Goal: Information Seeking & Learning: Learn about a topic

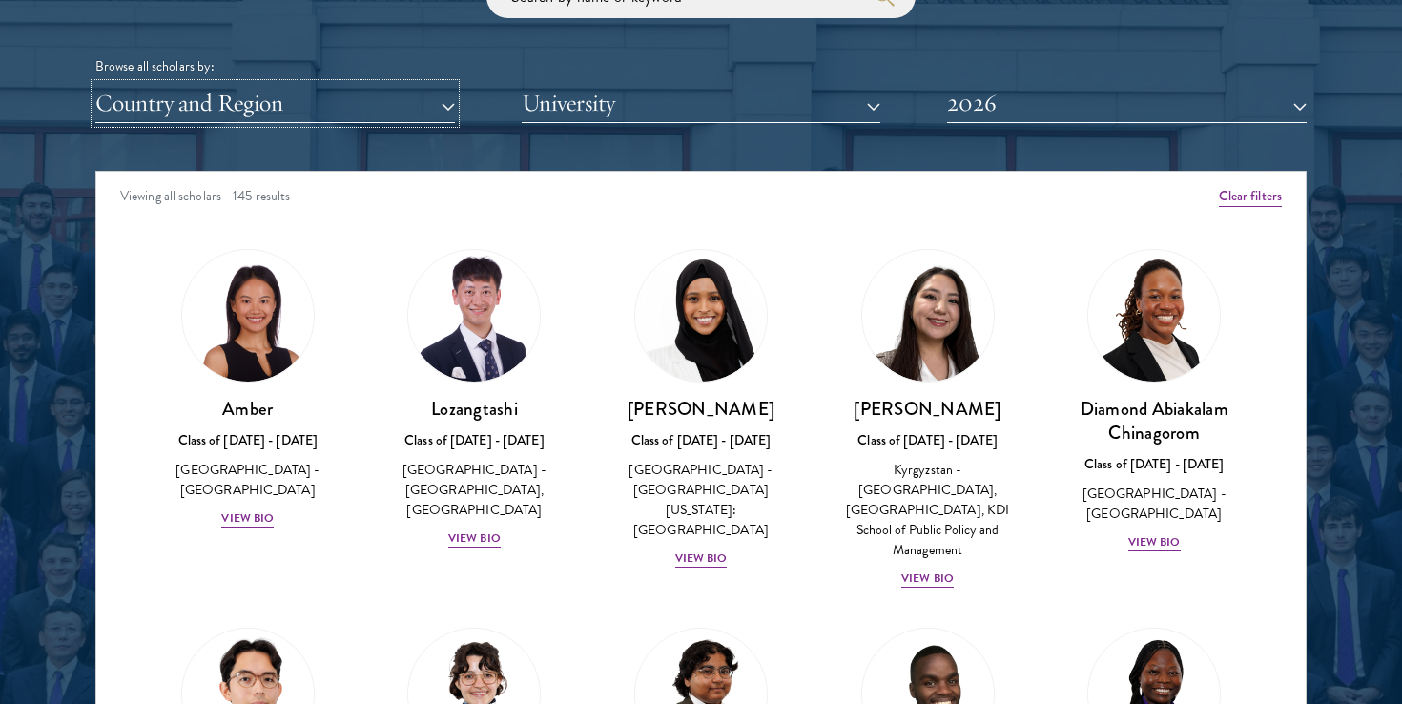
click at [441, 105] on button "Country and Region" at bounding box center [275, 103] width 360 height 39
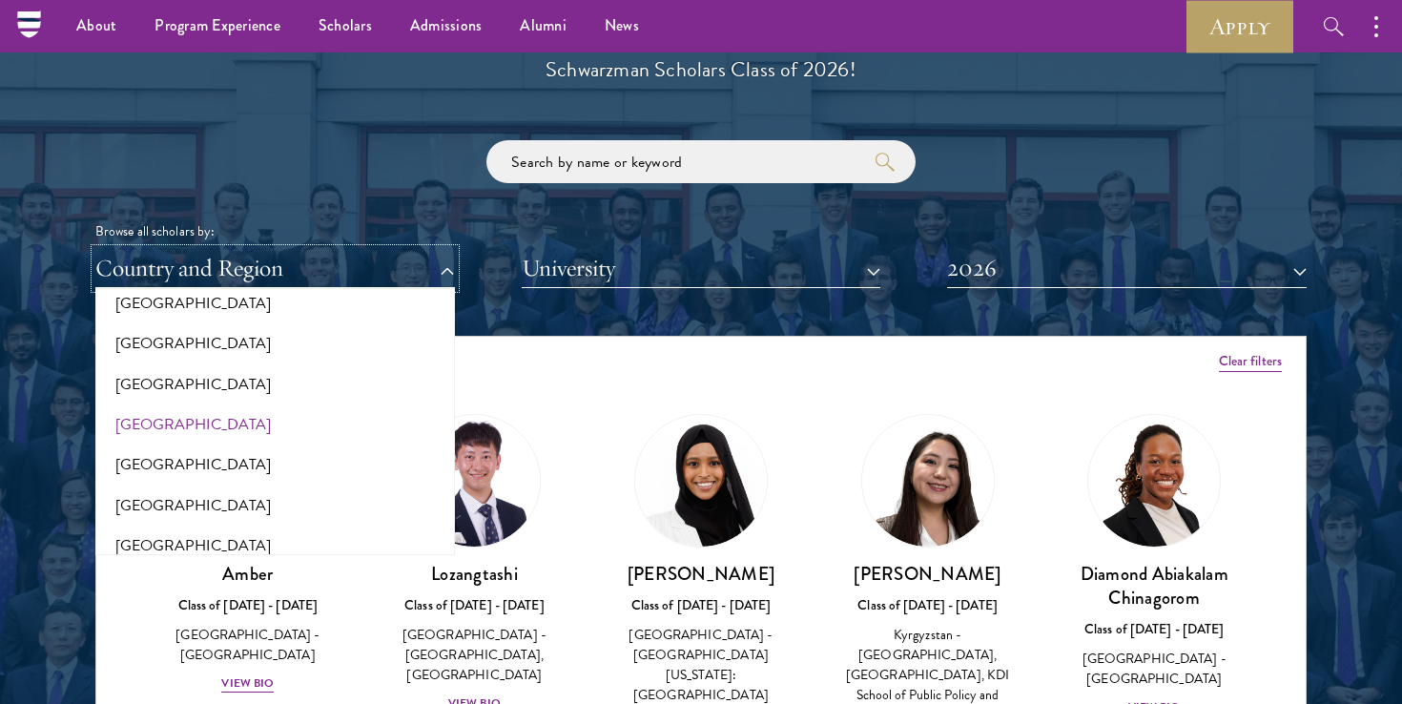
scroll to position [3936, 0]
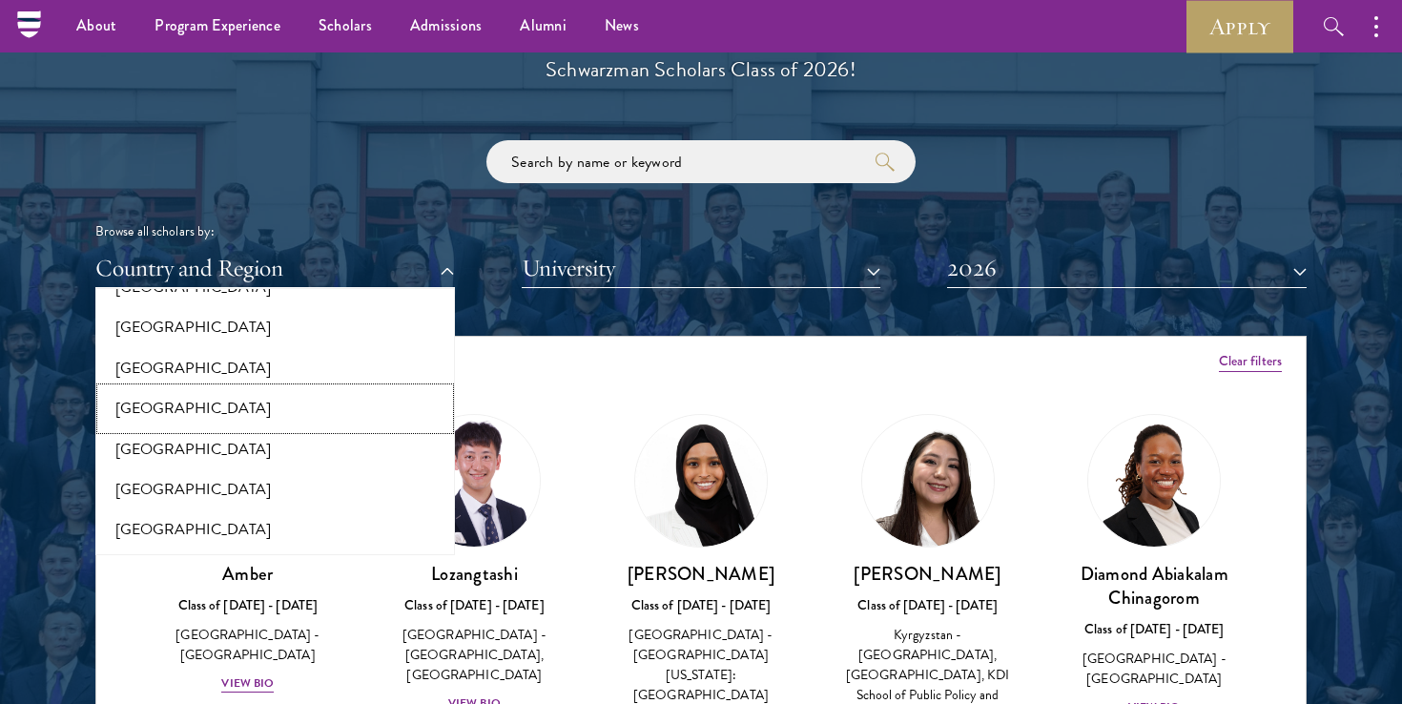
click at [198, 396] on button "[GEOGRAPHIC_DATA]" at bounding box center [275, 408] width 348 height 40
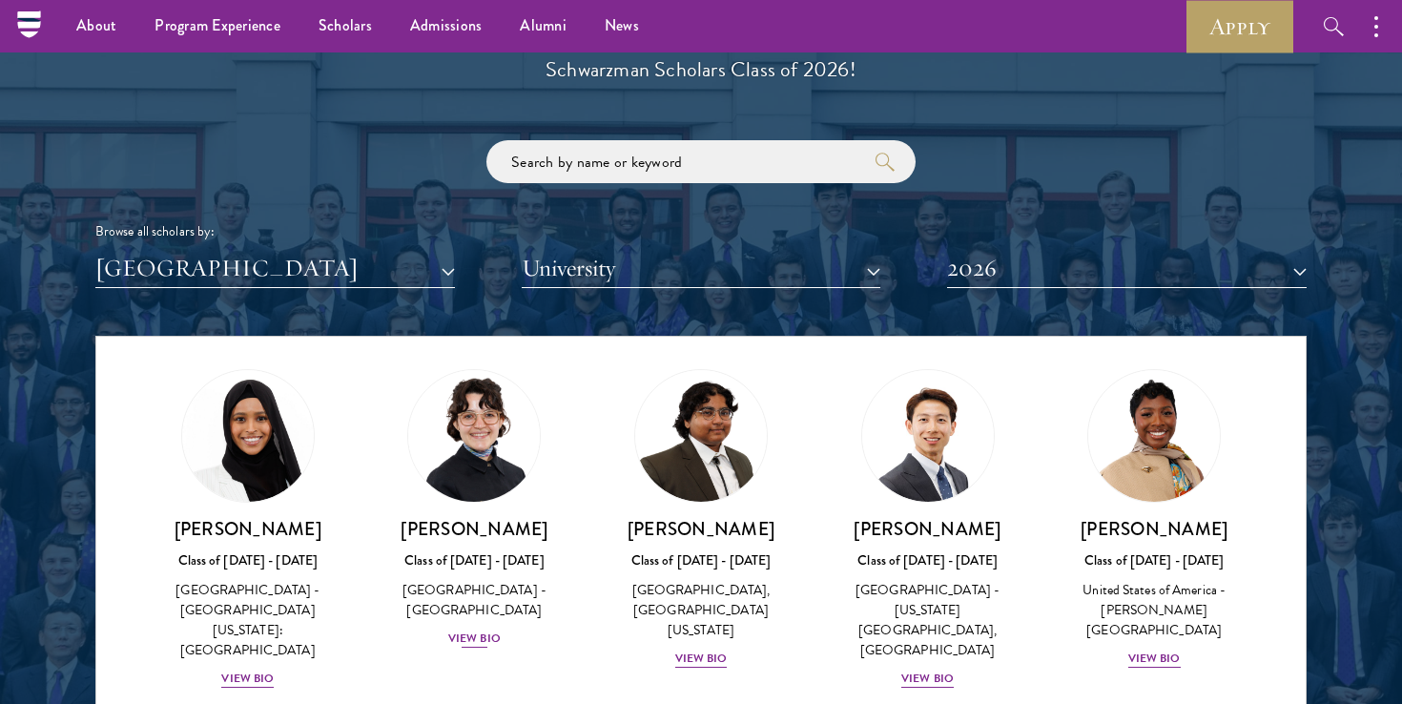
scroll to position [81, 0]
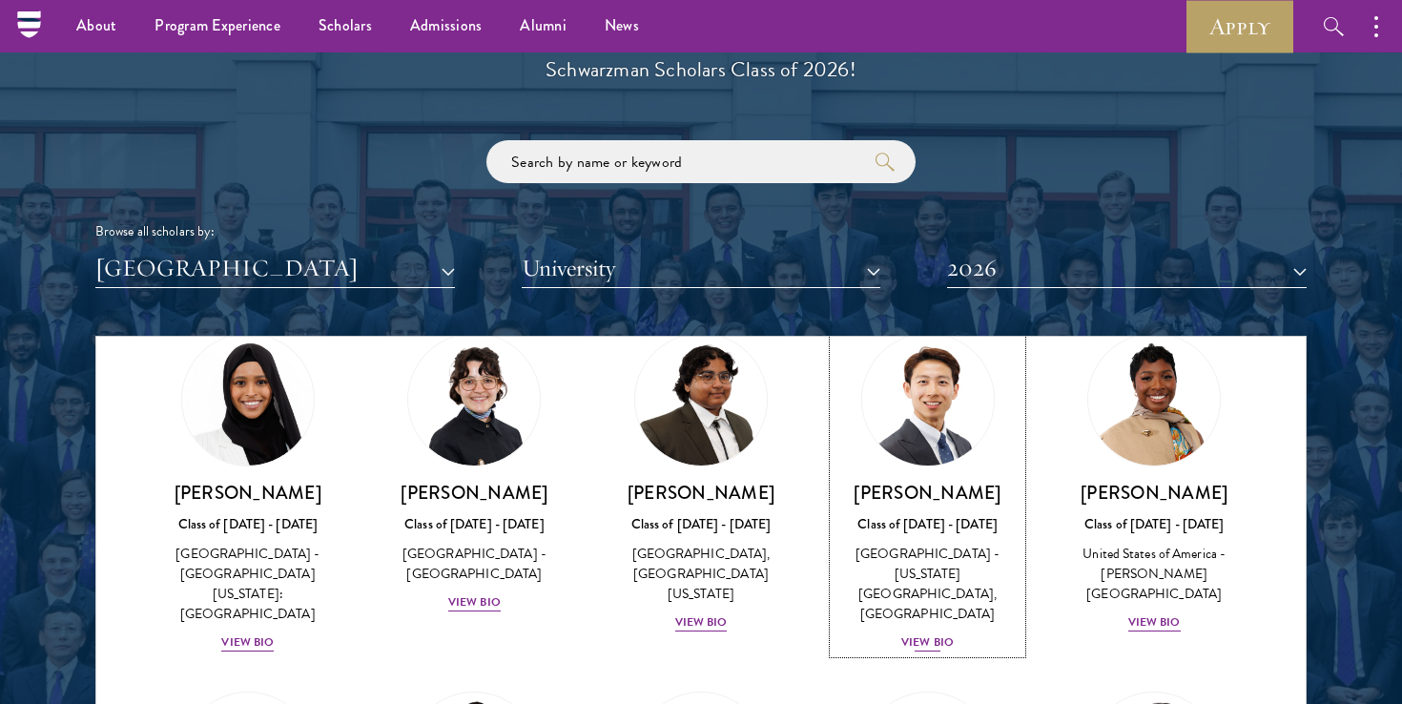
click at [931, 633] on div "View Bio" at bounding box center [928, 642] width 52 height 18
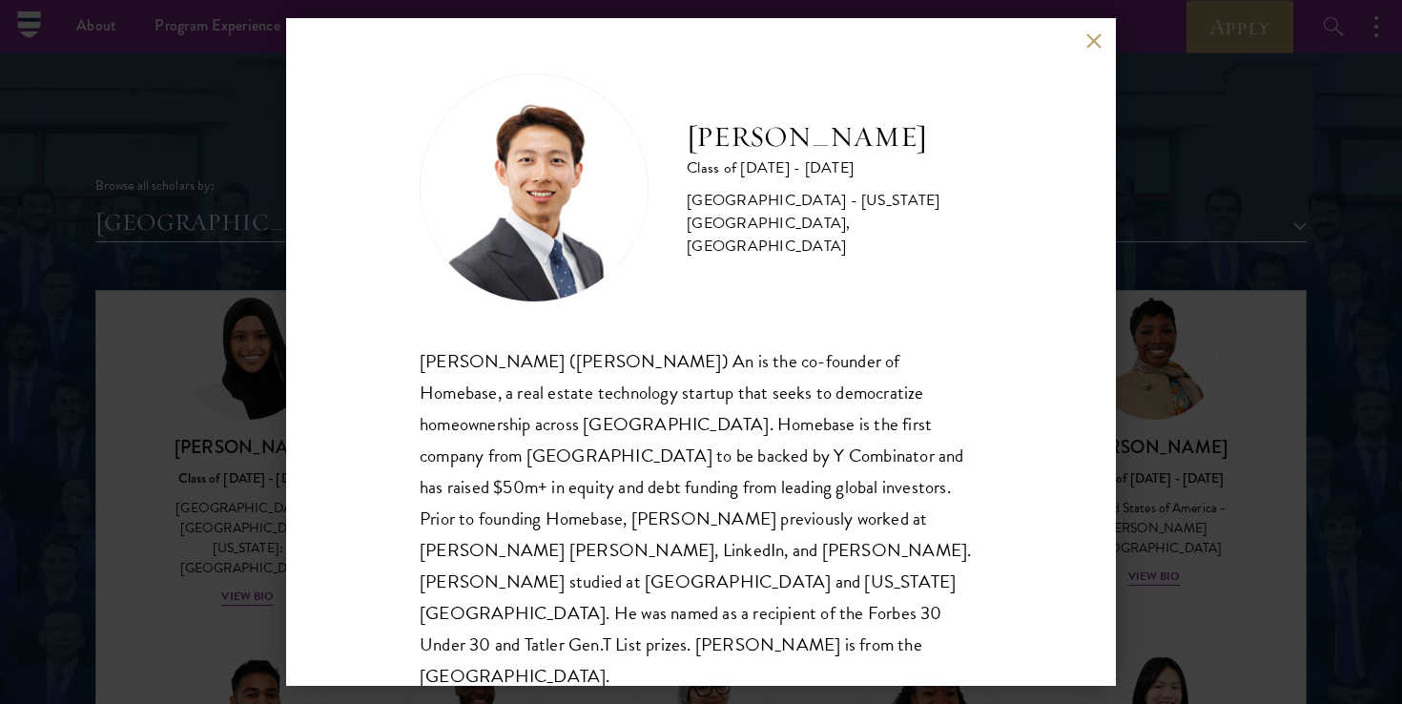
scroll to position [2251, 0]
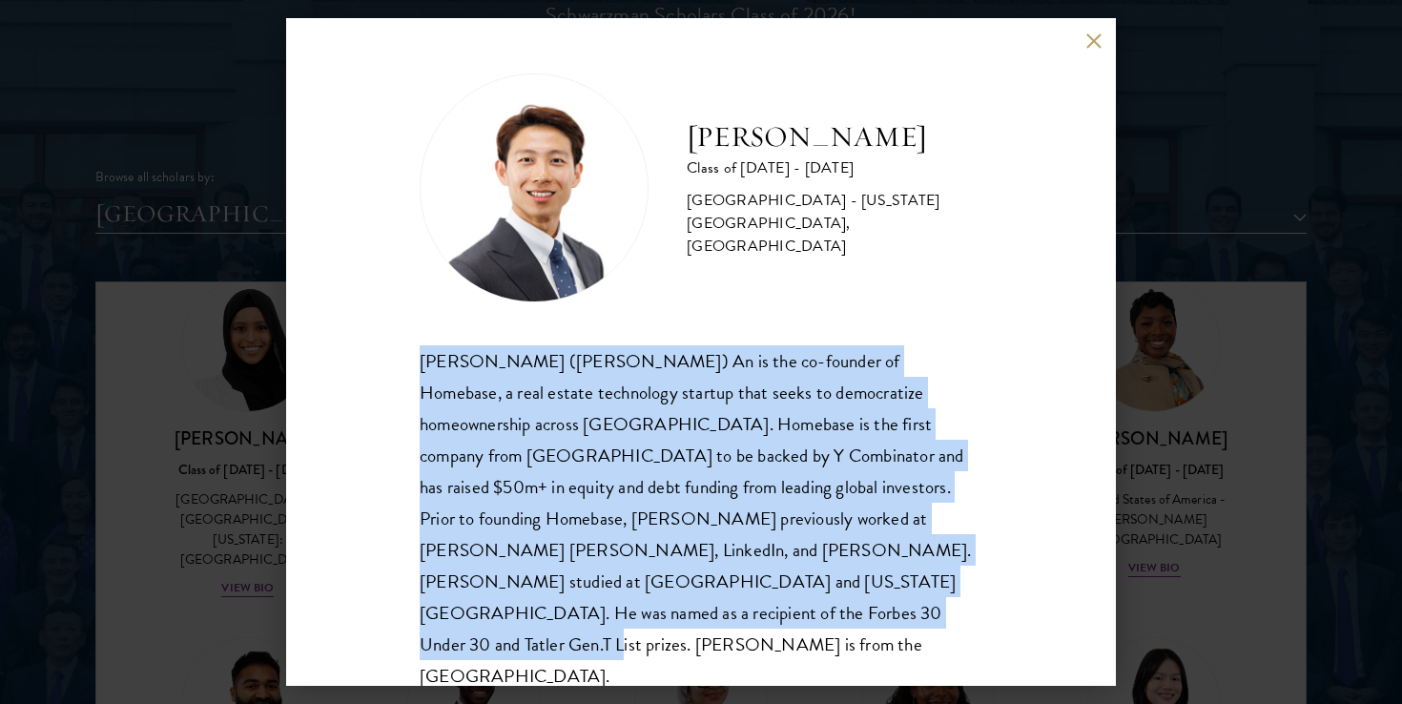
drag, startPoint x: 540, startPoint y: 620, endPoint x: 410, endPoint y: 369, distance: 282.5
click at [410, 369] on div "[PERSON_NAME] Class of [DATE] - [DATE] [GEOGRAPHIC_DATA] - [US_STATE][GEOGRAPHI…" at bounding box center [701, 352] width 830 height 668
copy div "[PERSON_NAME] ([PERSON_NAME]) An is the co-founder of Homebase, a real estate t…"
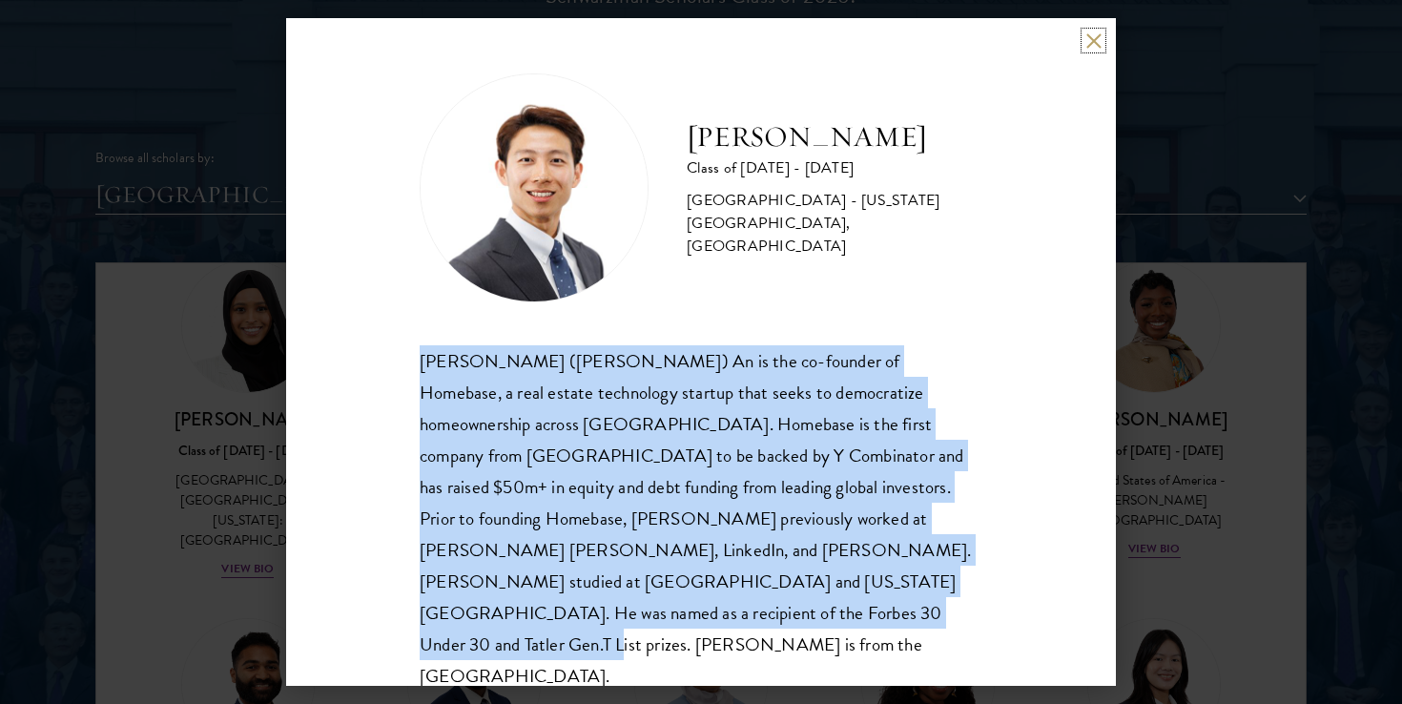
click at [1095, 33] on button at bounding box center [1094, 40] width 16 height 16
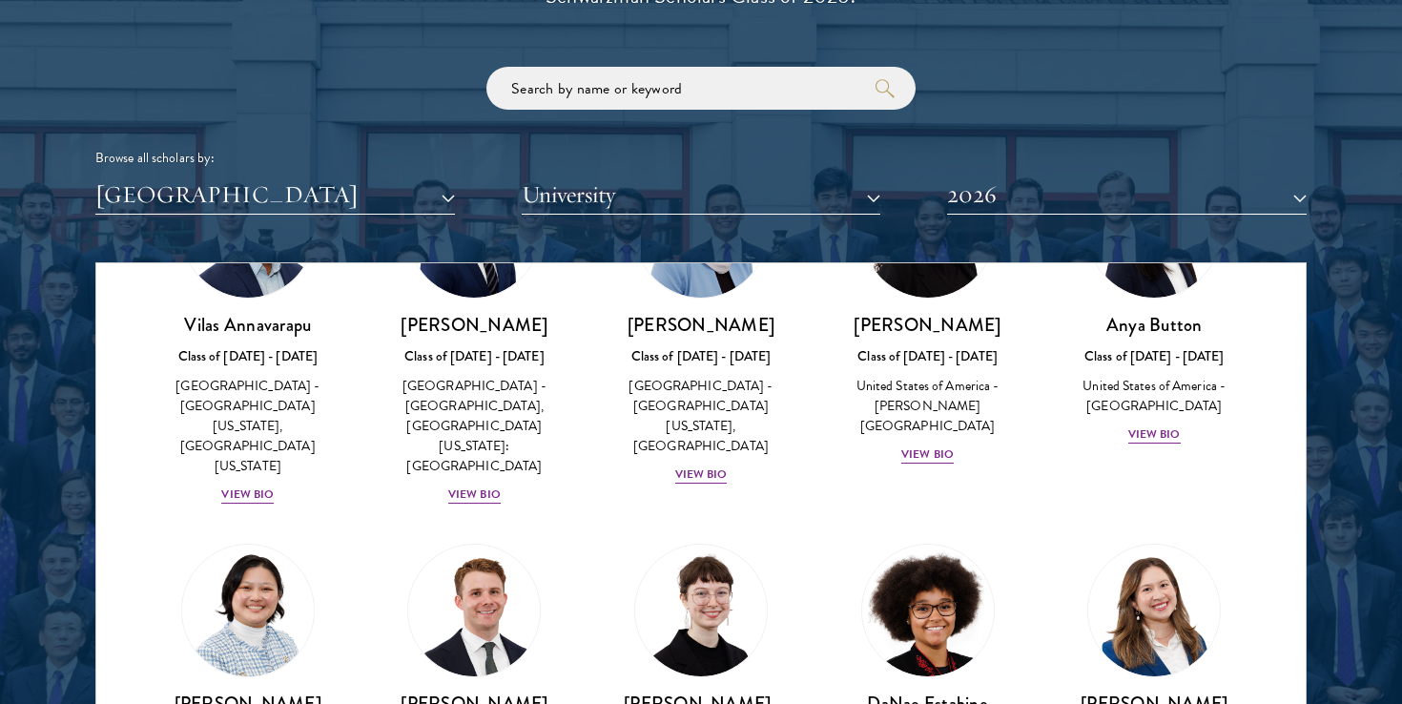
scroll to position [493, 0]
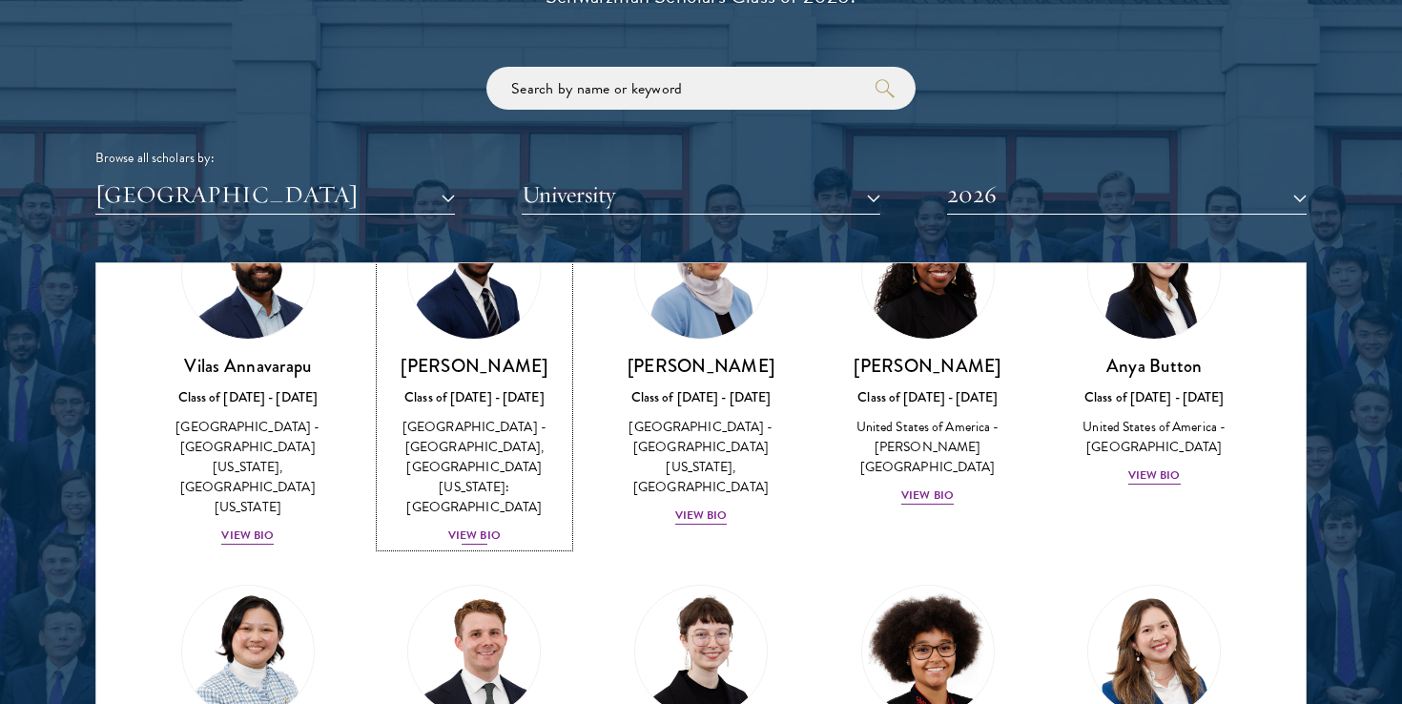
click at [477, 527] on div "View Bio" at bounding box center [474, 536] width 52 height 18
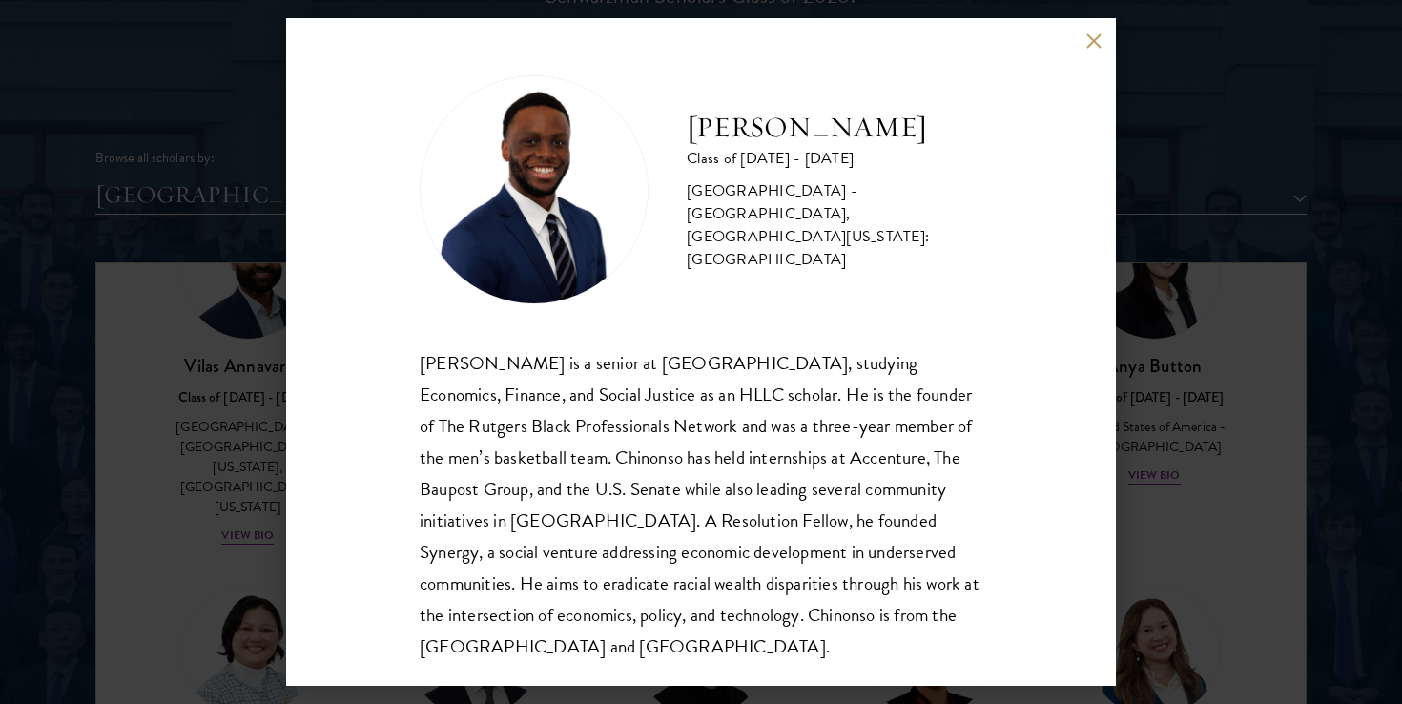
click at [545, 480] on div "[PERSON_NAME] is a senior at [GEOGRAPHIC_DATA], studying Economics, Finance, an…" at bounding box center [701, 504] width 563 height 315
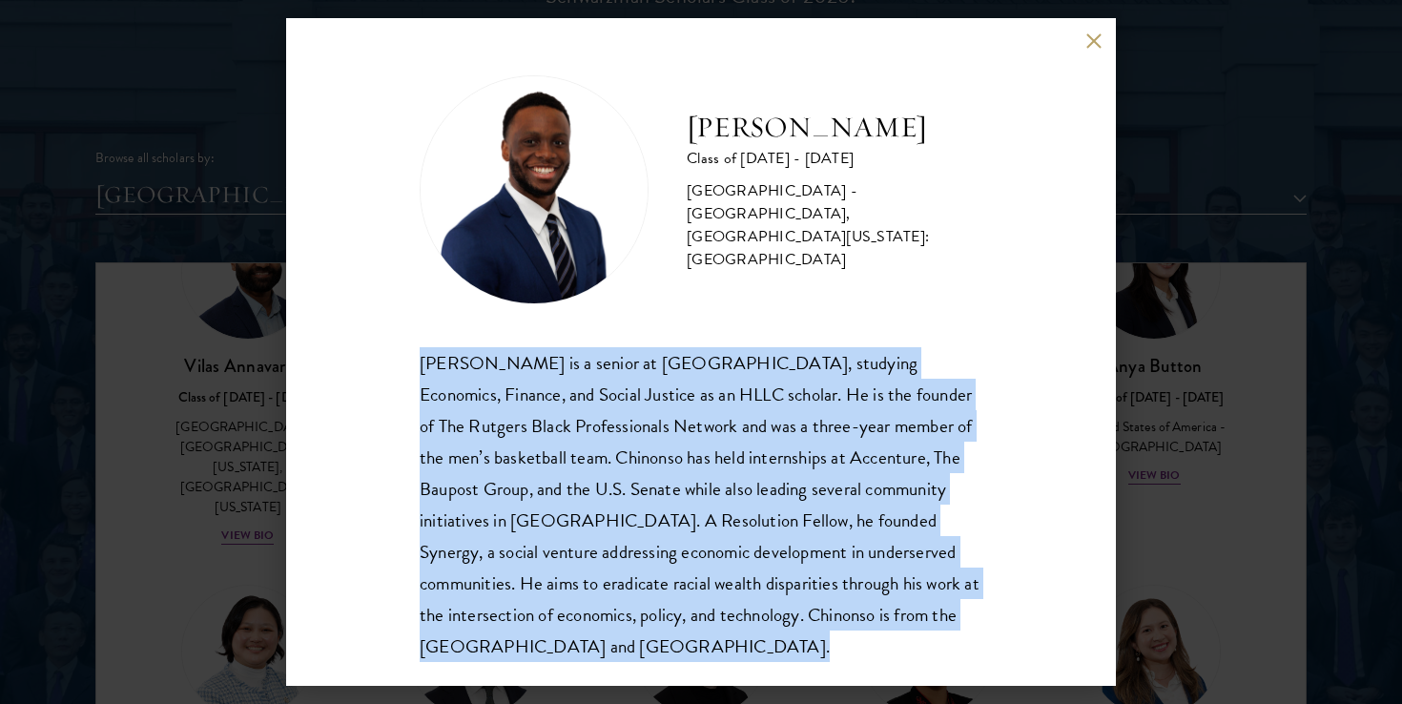
click at [545, 480] on div "[PERSON_NAME] is a senior at [GEOGRAPHIC_DATA], studying Economics, Finance, an…" at bounding box center [701, 504] width 563 height 315
copy body "[PERSON_NAME] is a senior at [GEOGRAPHIC_DATA], studying Economics, Finance, an…"
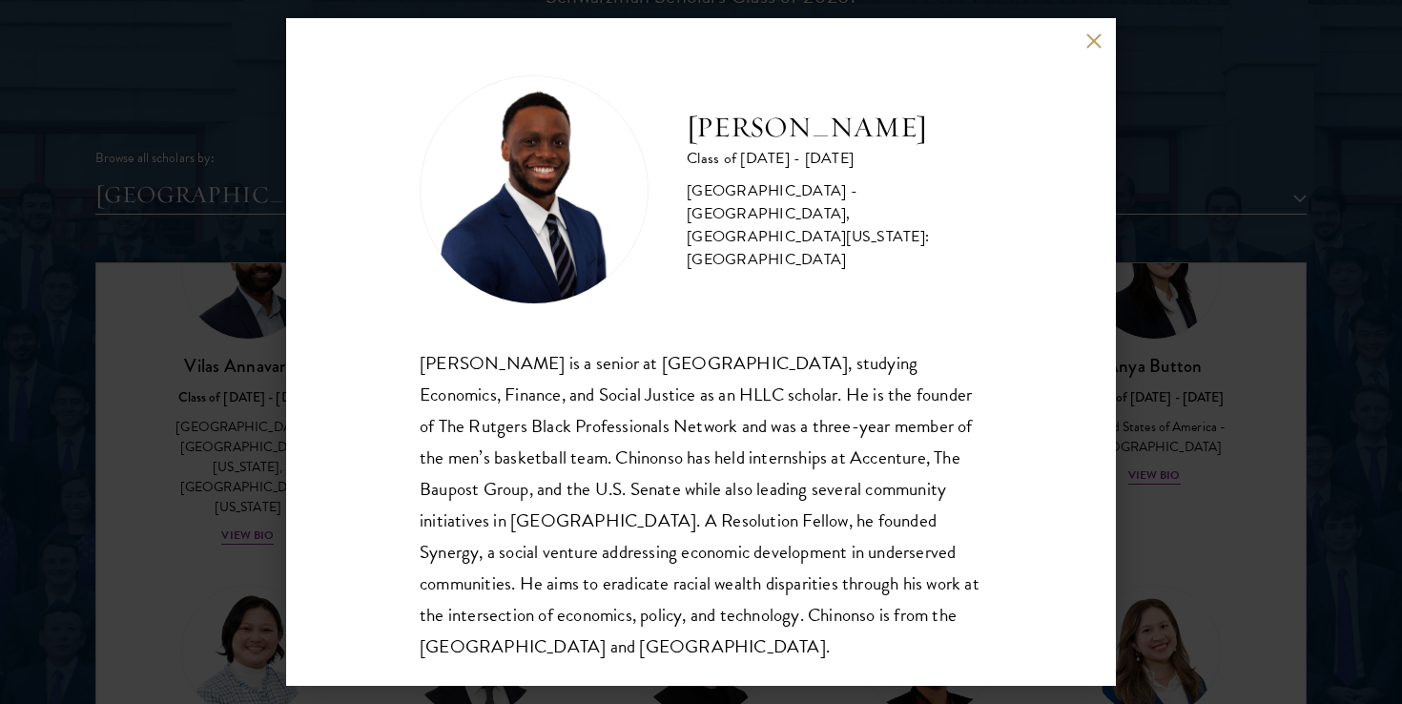
click at [639, 473] on div "[PERSON_NAME] is a senior at [GEOGRAPHIC_DATA], studying Economics, Finance, an…" at bounding box center [701, 504] width 563 height 315
click at [1096, 41] on button at bounding box center [1094, 40] width 16 height 16
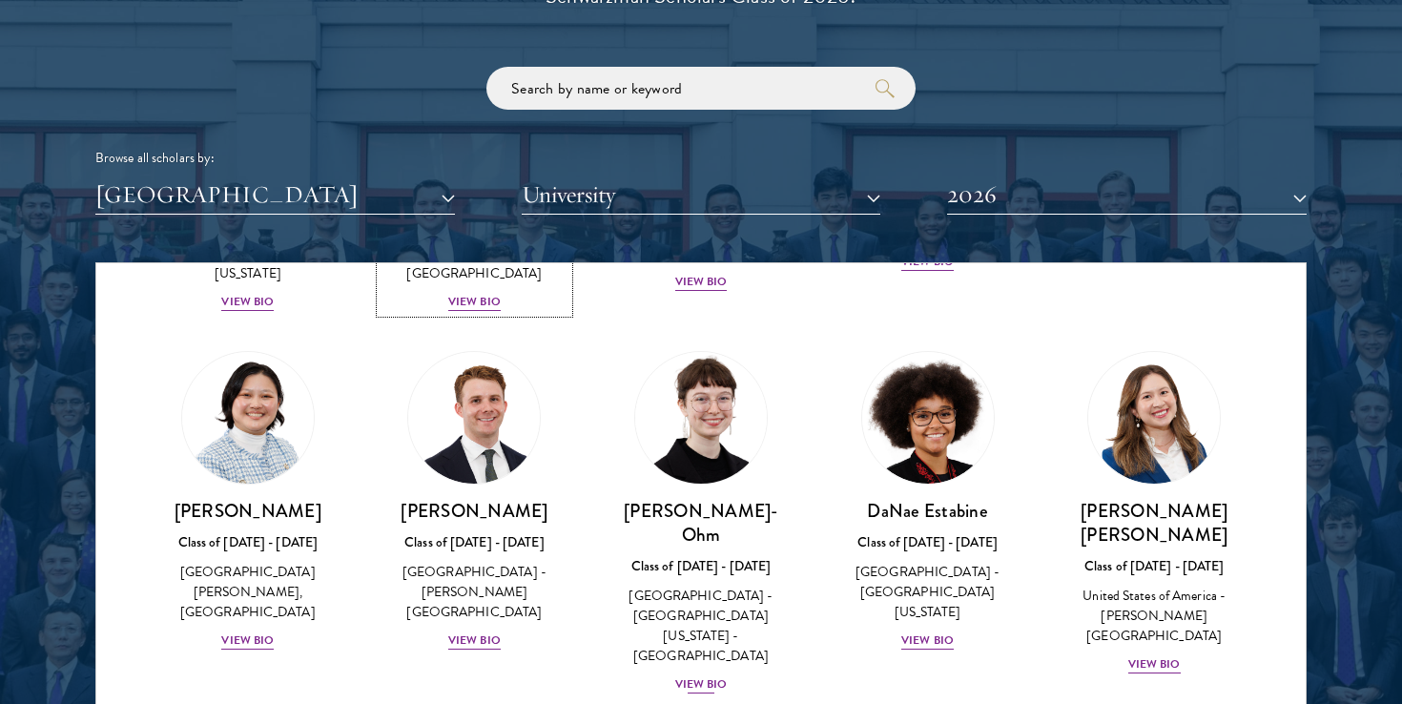
scroll to position [731, 0]
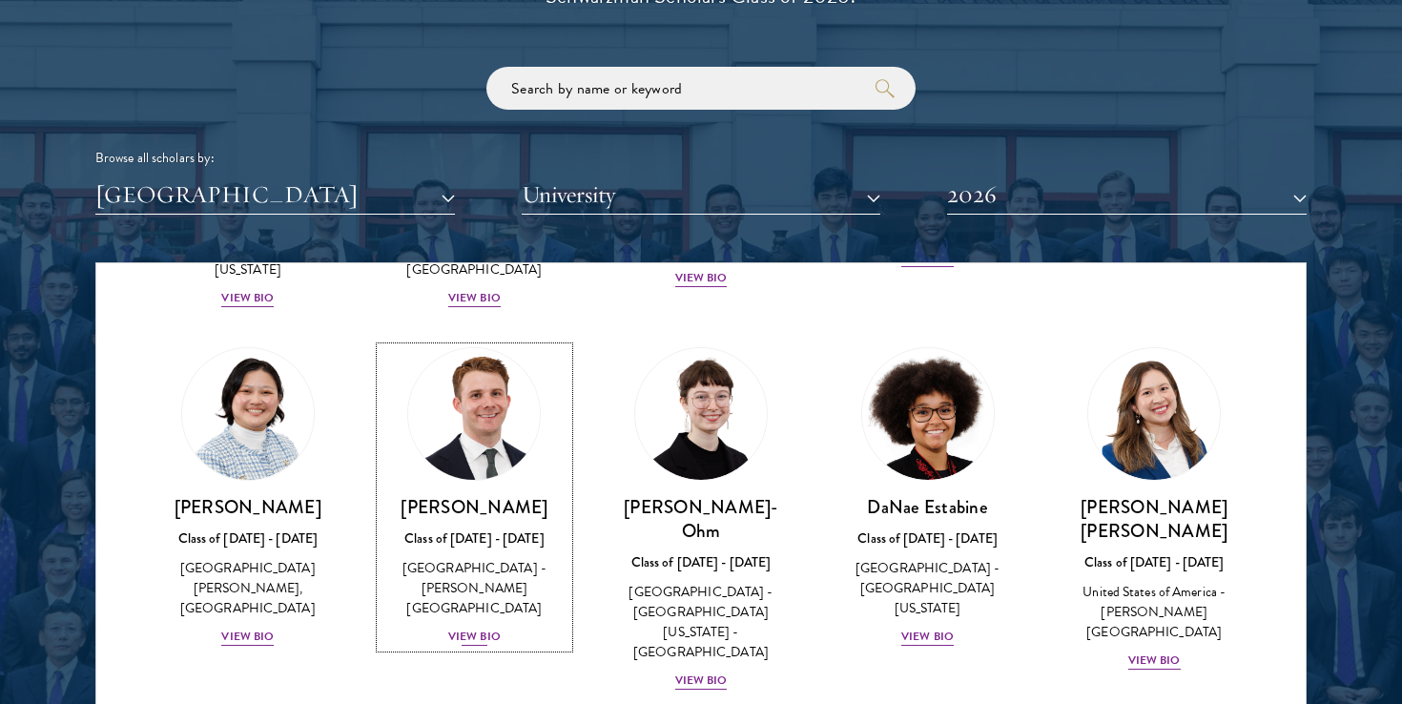
click at [479, 628] on div "View Bio" at bounding box center [474, 637] width 52 height 18
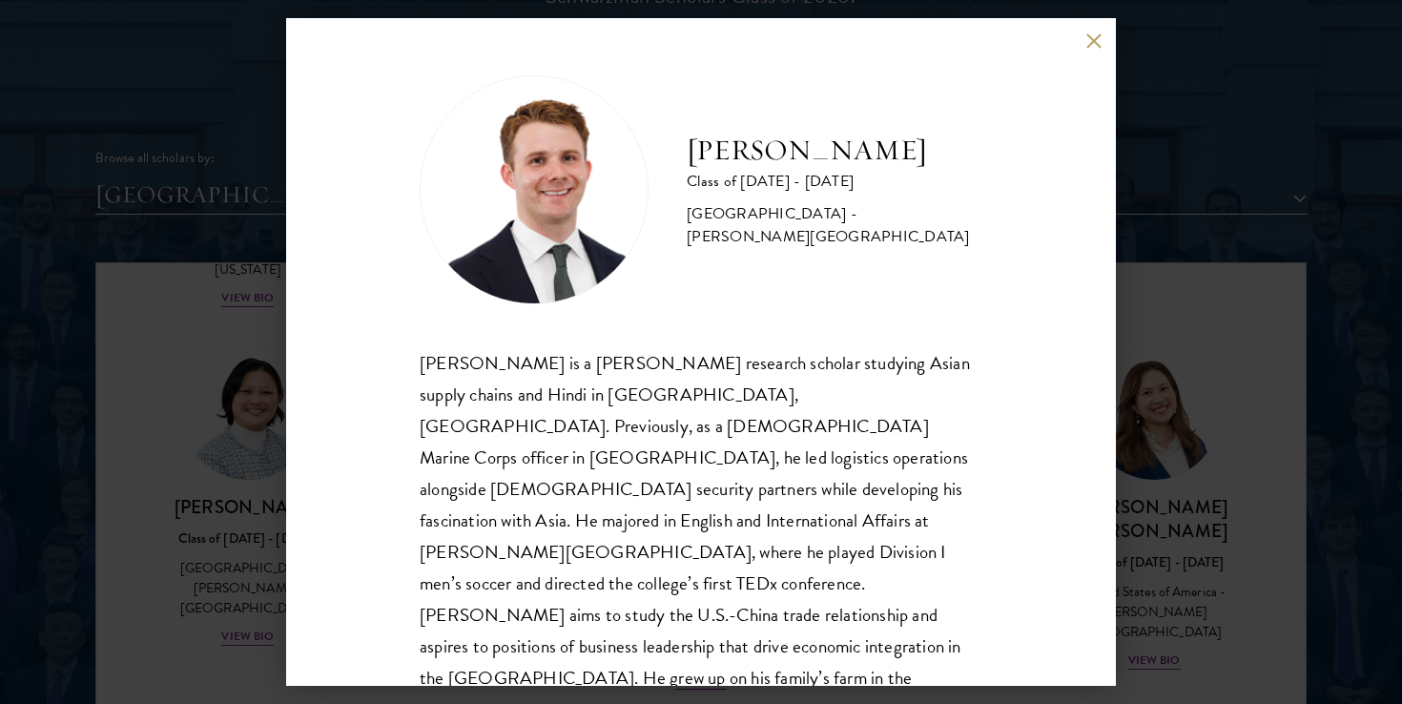
scroll to position [2, 0]
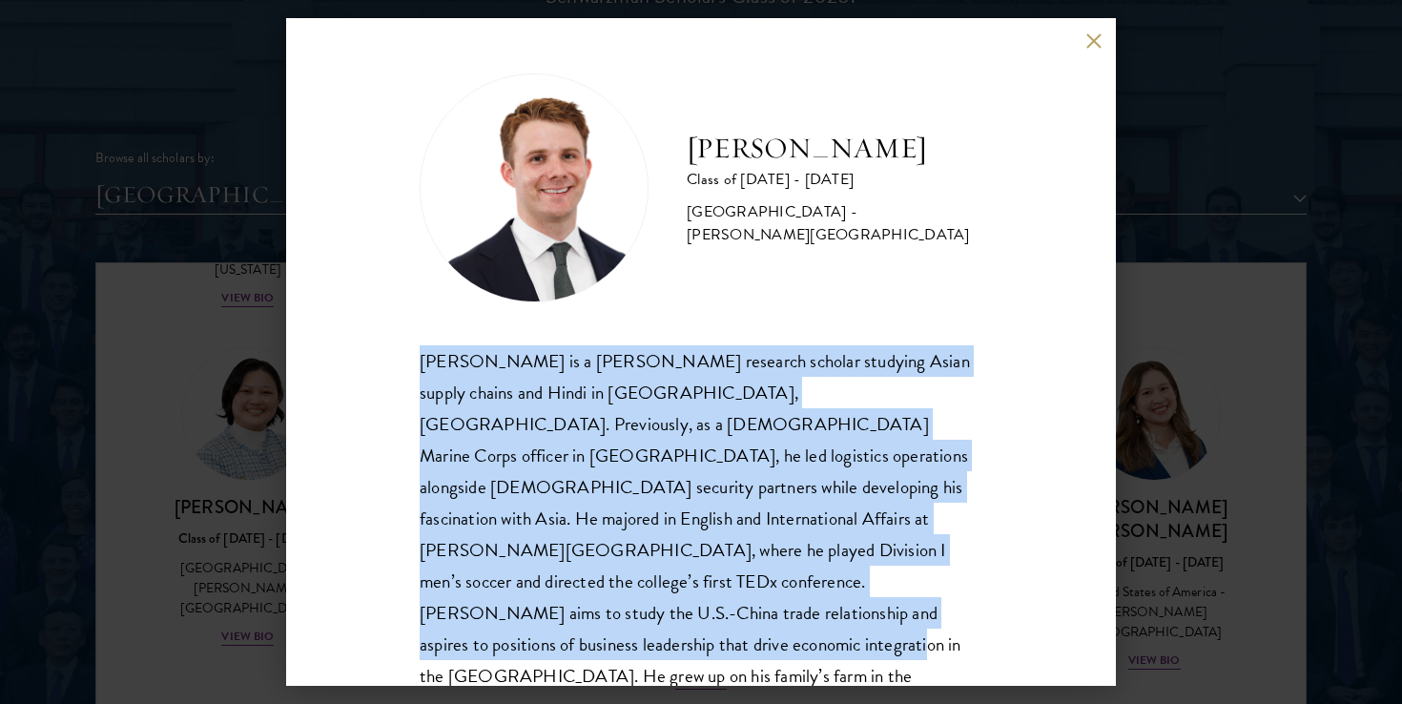
drag, startPoint x: 719, startPoint y: 627, endPoint x: 419, endPoint y: 372, distance: 393.9
click at [419, 372] on div "[PERSON_NAME] Class of [DATE] - [DATE] [GEOGRAPHIC_DATA] - [PERSON_NAME][GEOGRA…" at bounding box center [701, 352] width 830 height 668
copy div "[PERSON_NAME] is a [PERSON_NAME] research scholar studying Asian supply chains …"
click at [1019, 134] on div "[PERSON_NAME] Class of [DATE] - [DATE] [GEOGRAPHIC_DATA] - [PERSON_NAME][GEOGRA…" at bounding box center [701, 352] width 830 height 668
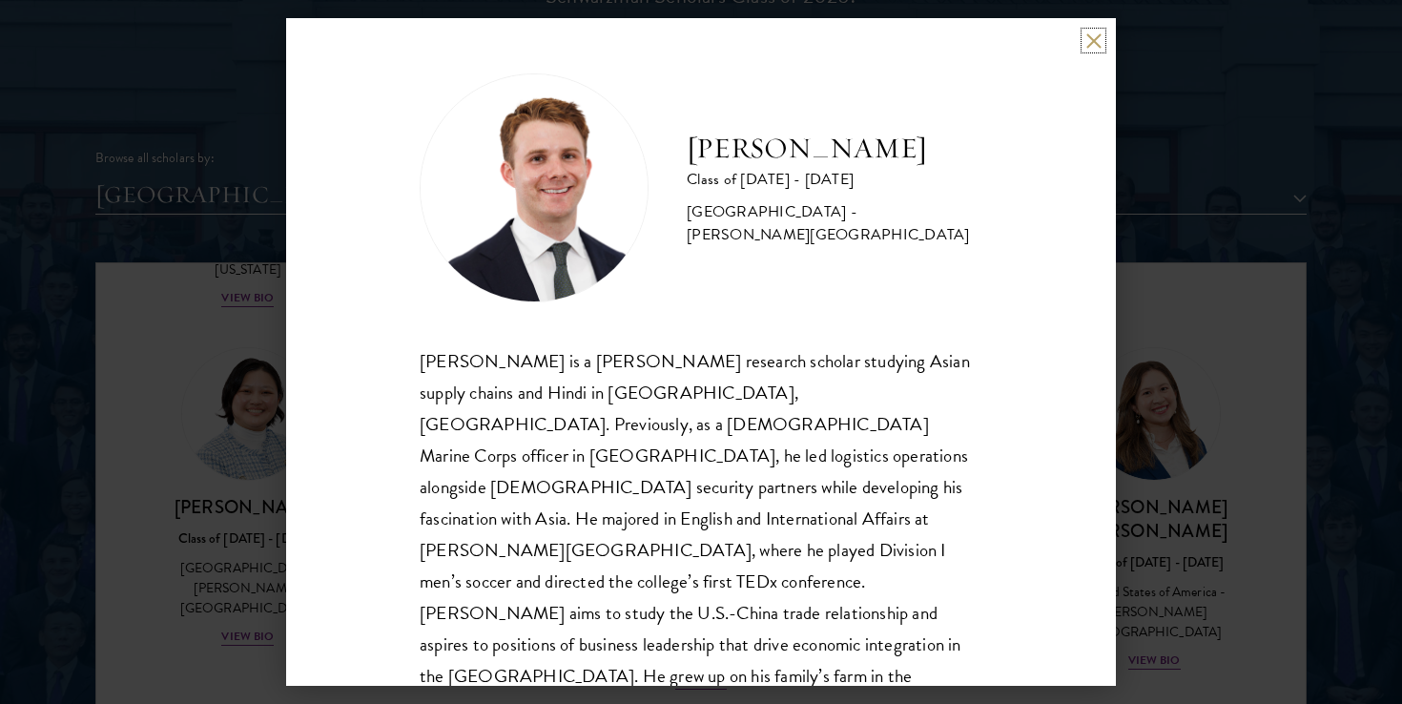
click at [1091, 38] on button at bounding box center [1094, 40] width 16 height 16
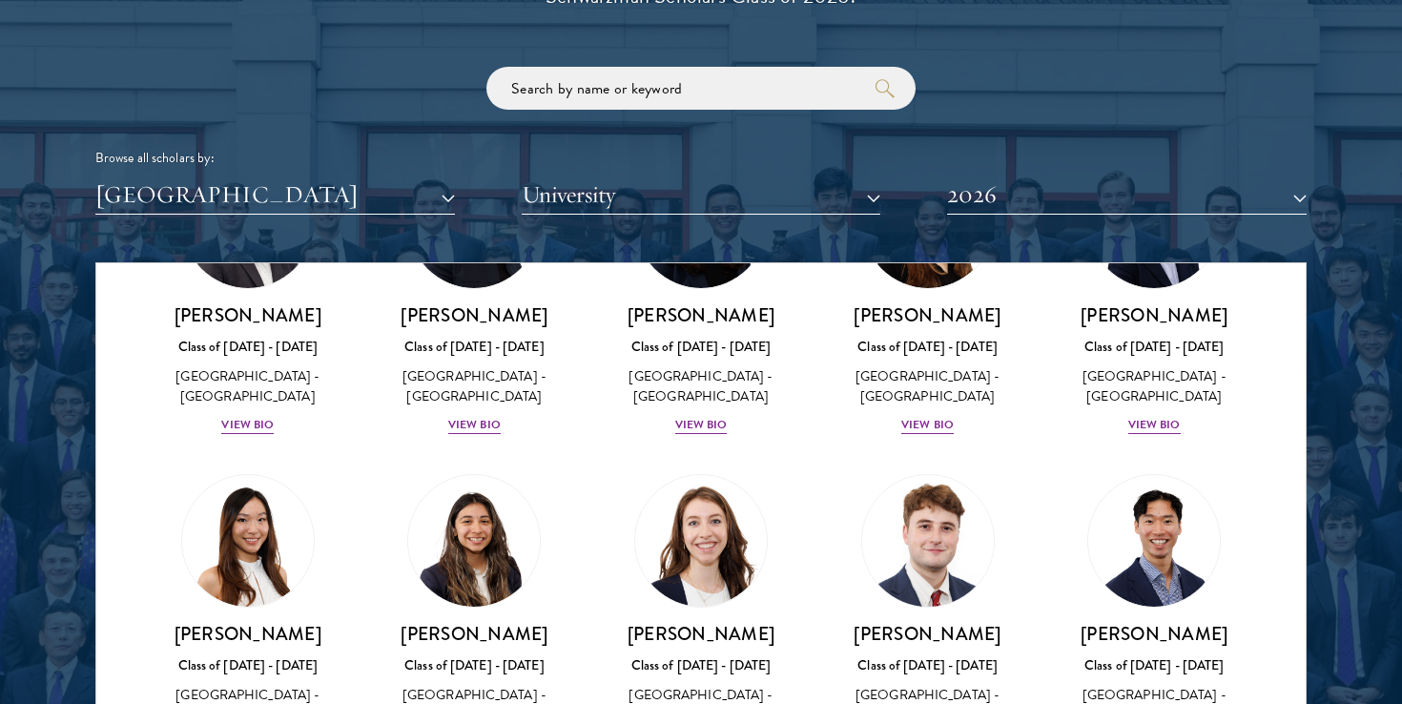
scroll to position [2118, 0]
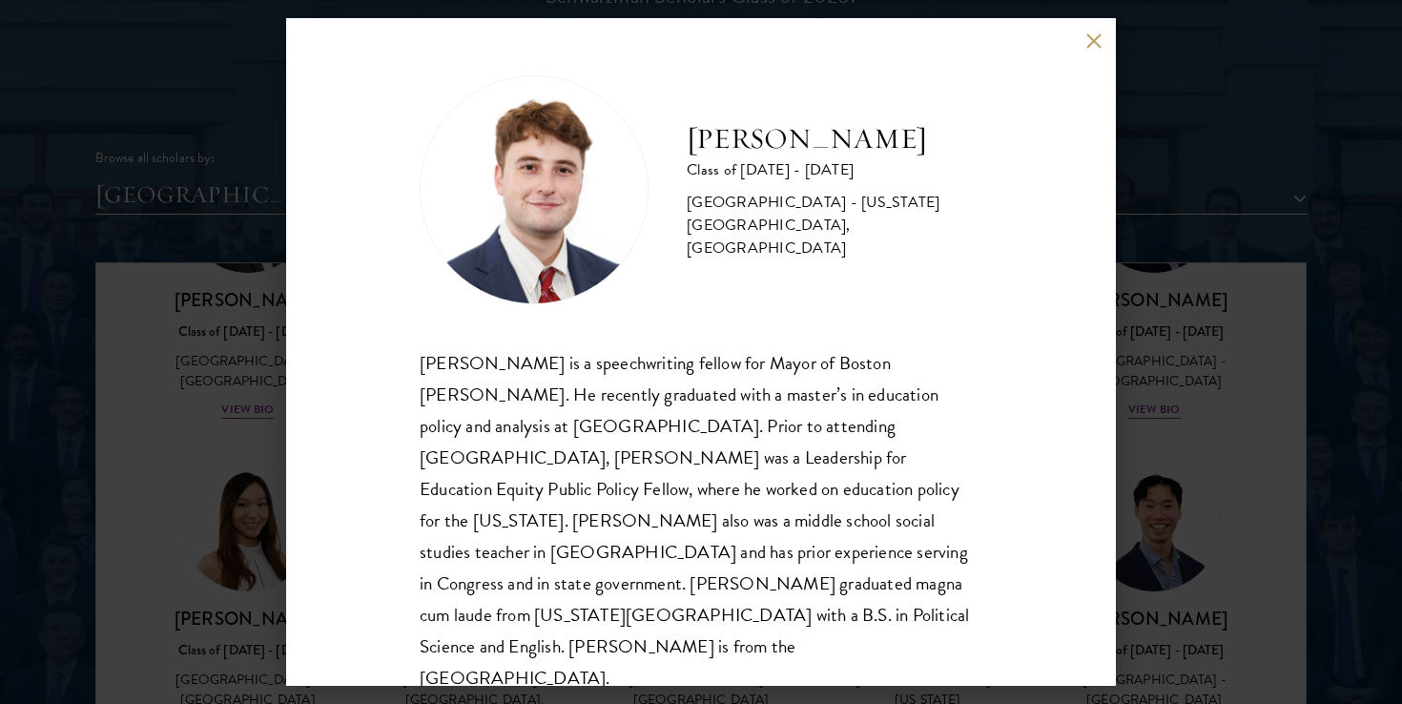
scroll to position [2, 0]
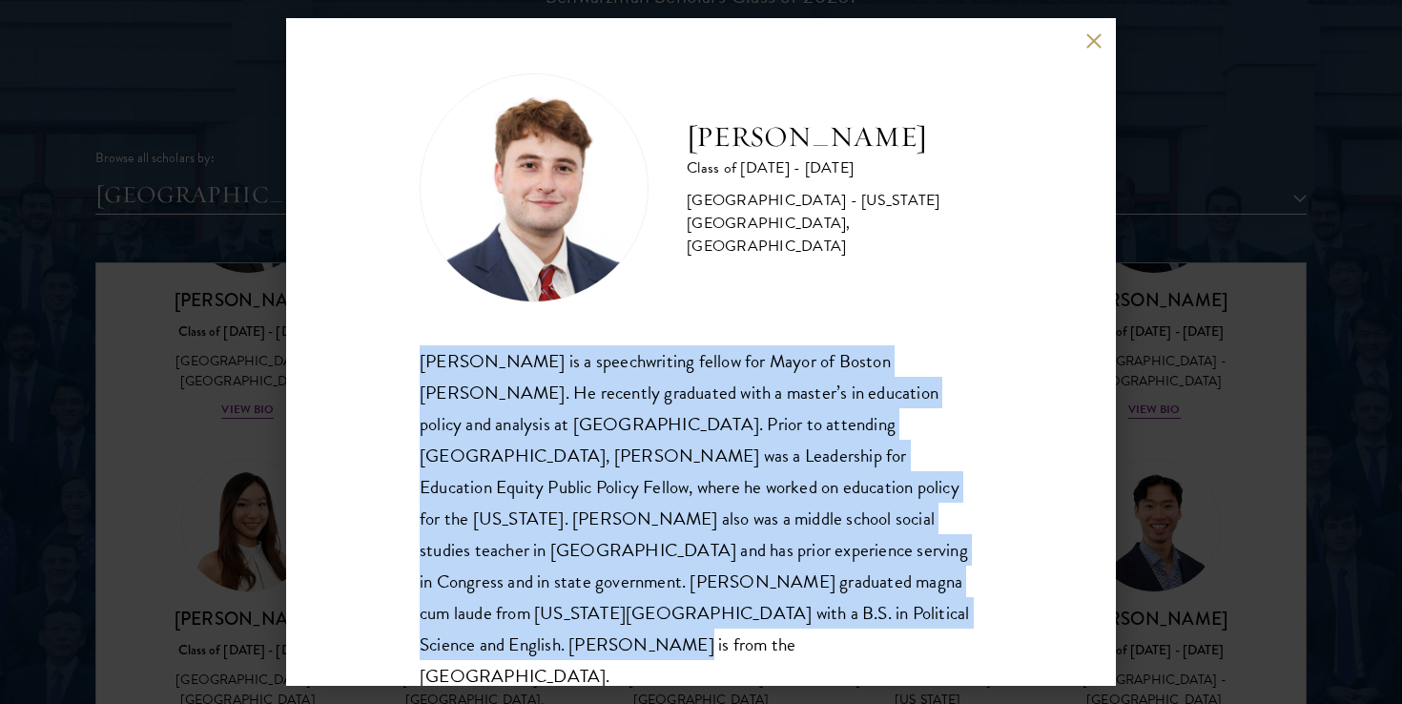
drag, startPoint x: 624, startPoint y: 624, endPoint x: 389, endPoint y: 355, distance: 357.0
click at [389, 355] on div "[PERSON_NAME] Class of [DATE] - [DATE] [GEOGRAPHIC_DATA] - [US_STATE][GEOGRAPHI…" at bounding box center [701, 352] width 830 height 668
copy div "[PERSON_NAME] is a speechwriting fellow for Mayor of Boston [PERSON_NAME]. He r…"
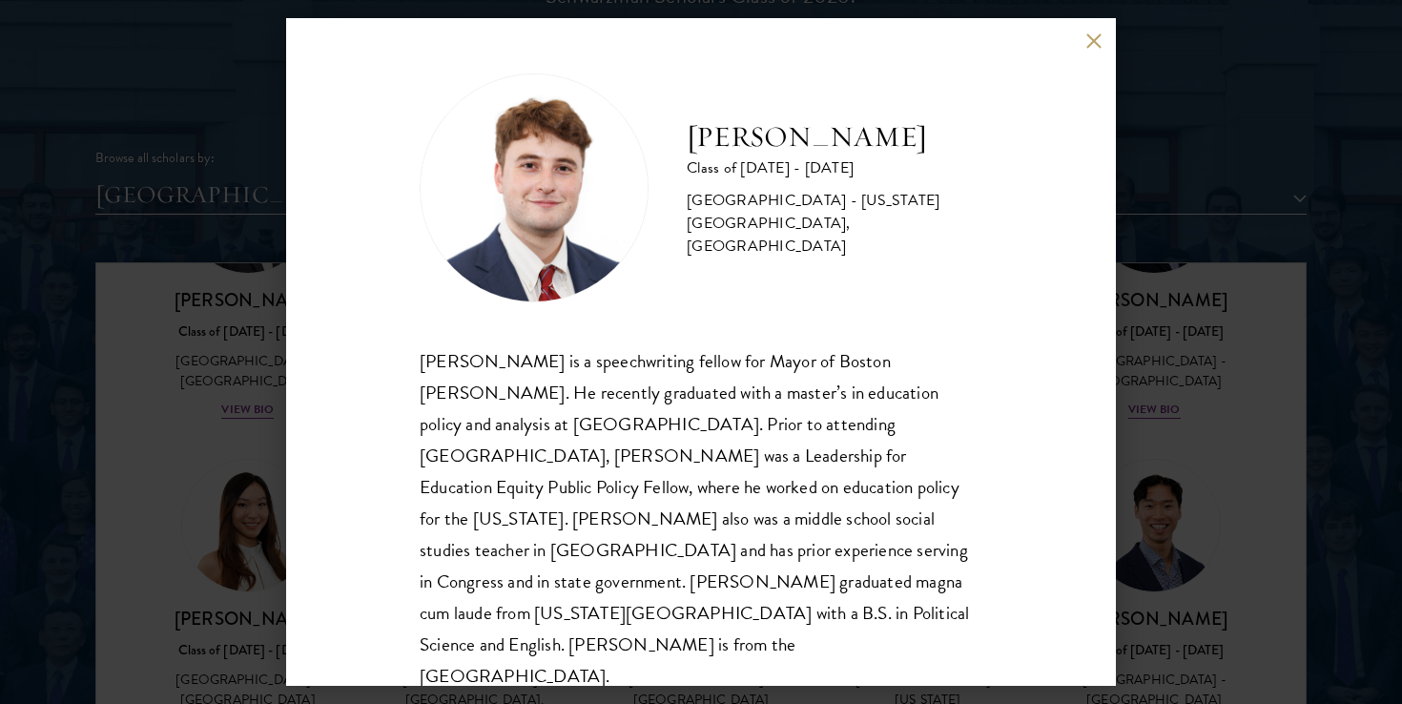
click at [1032, 146] on div "[PERSON_NAME] Class of [DATE] - [DATE] [GEOGRAPHIC_DATA] - [US_STATE][GEOGRAPHI…" at bounding box center [701, 352] width 830 height 668
click at [1091, 34] on button at bounding box center [1094, 40] width 16 height 16
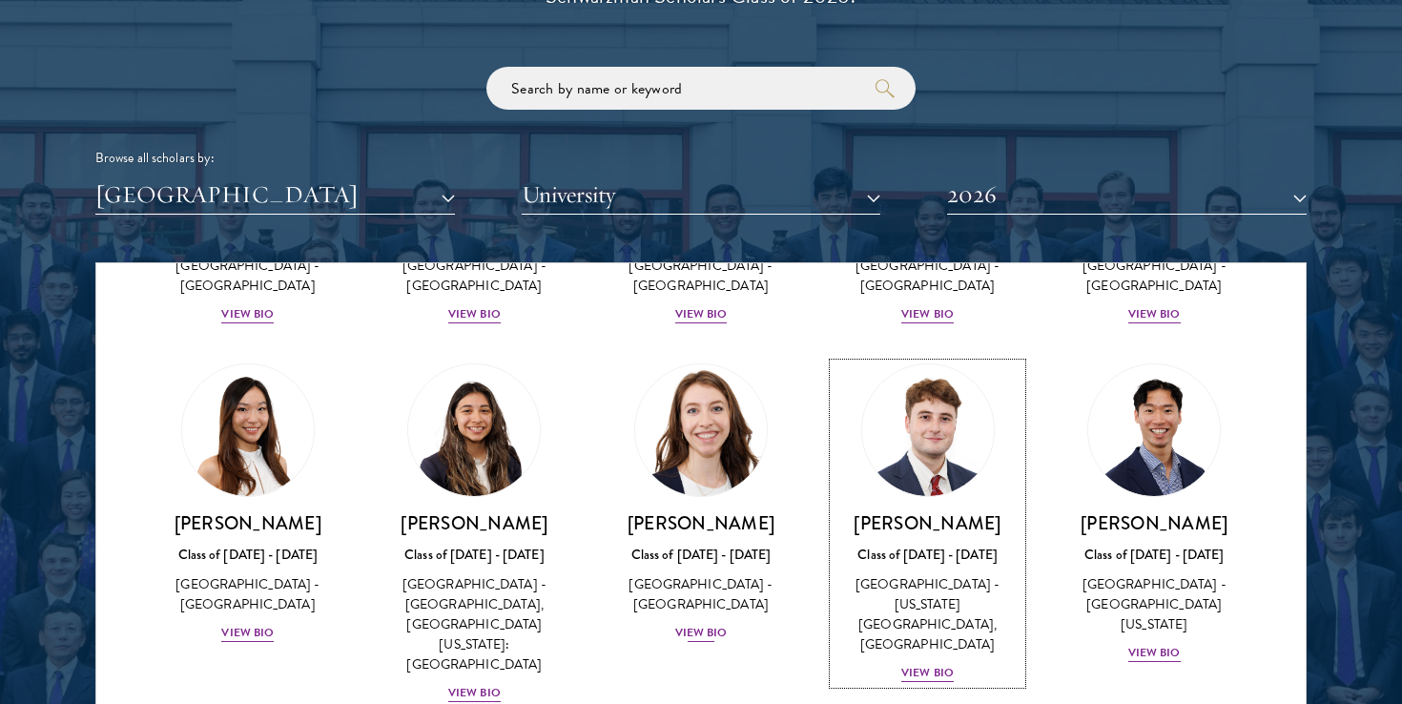
scroll to position [2226, 0]
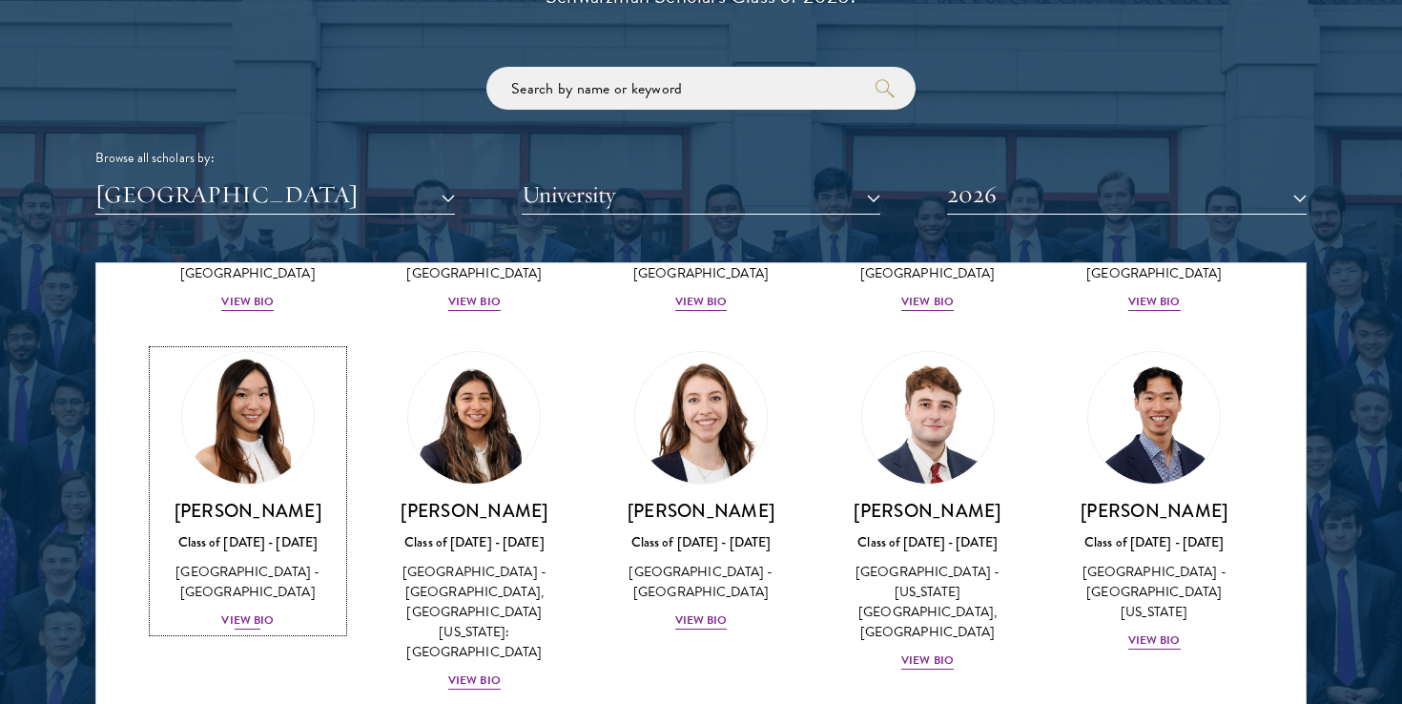
click at [245, 612] on div "View Bio" at bounding box center [247, 621] width 52 height 18
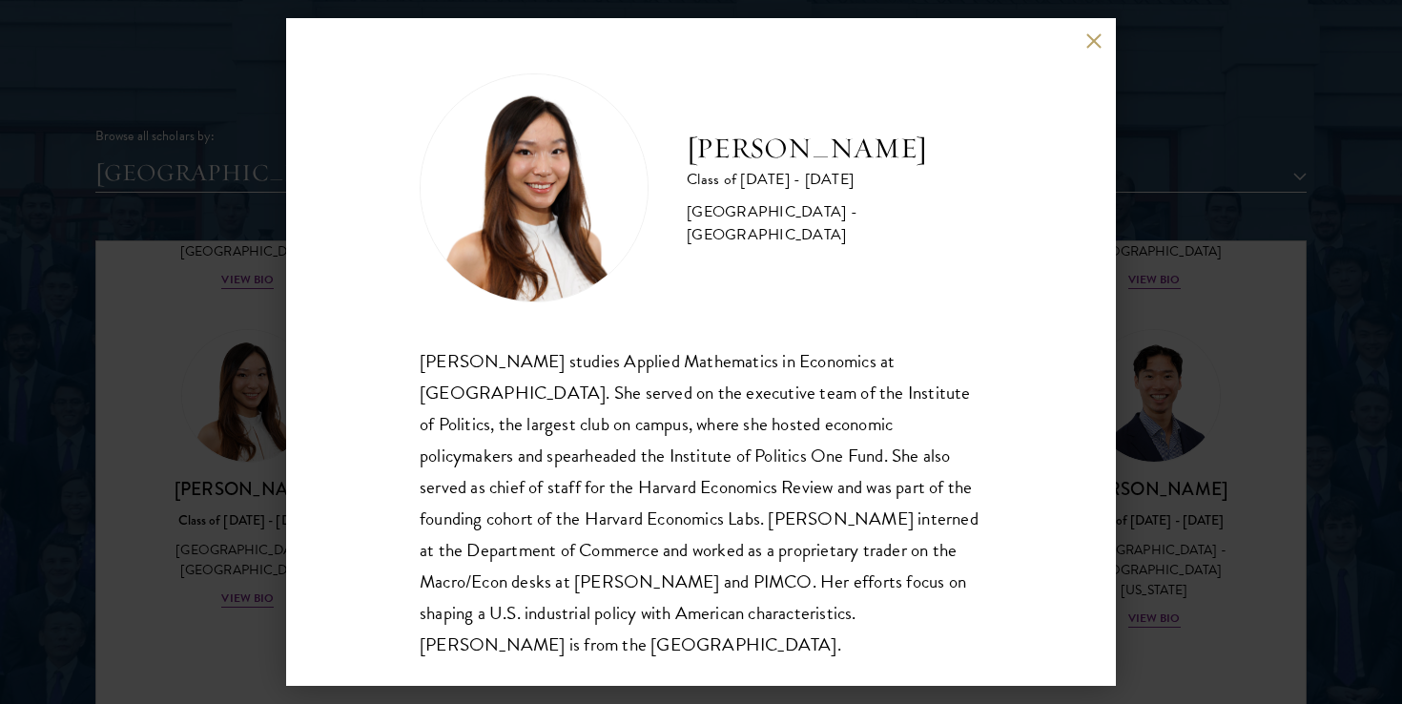
scroll to position [2295, 0]
click at [1093, 30] on div "[PERSON_NAME] Class of [DATE] - [DATE] [GEOGRAPHIC_DATA] - [GEOGRAPHIC_DATA] [P…" at bounding box center [701, 352] width 830 height 668
click at [1088, 39] on button at bounding box center [1094, 40] width 16 height 16
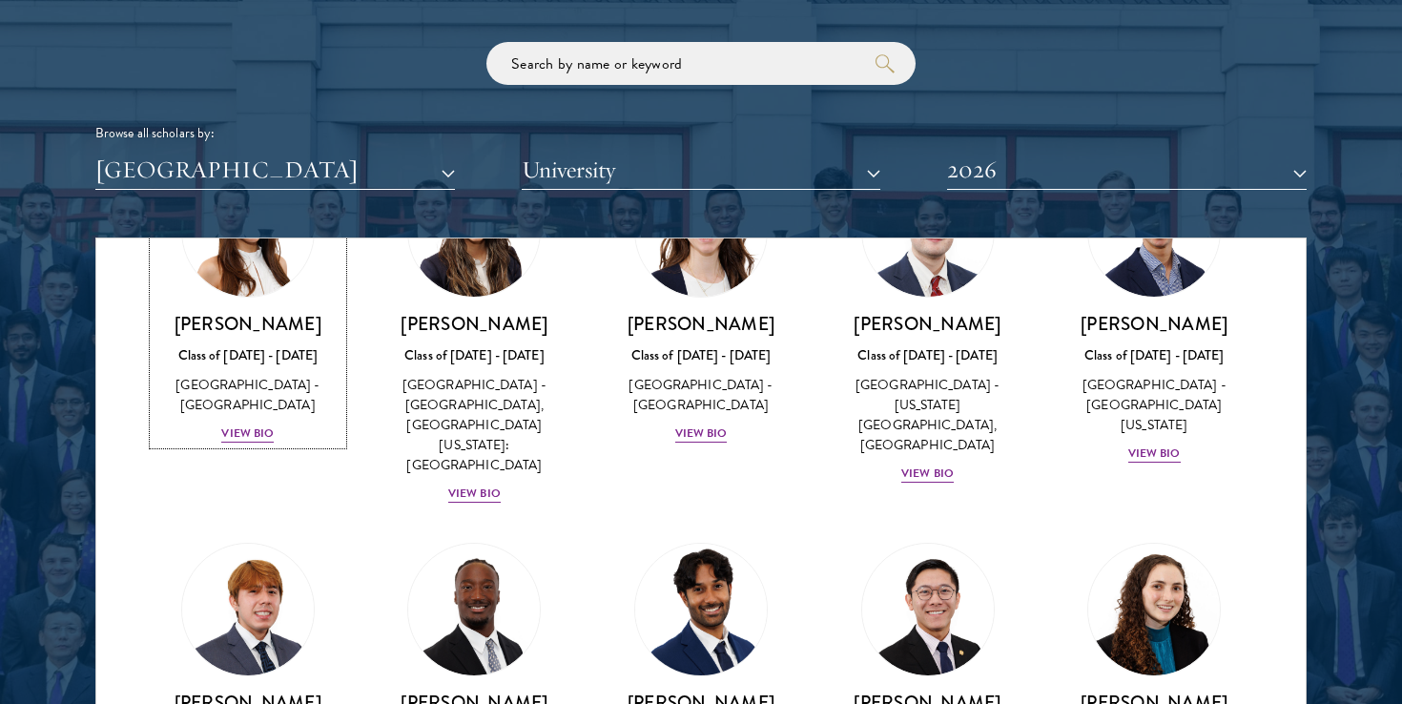
scroll to position [2457, 0]
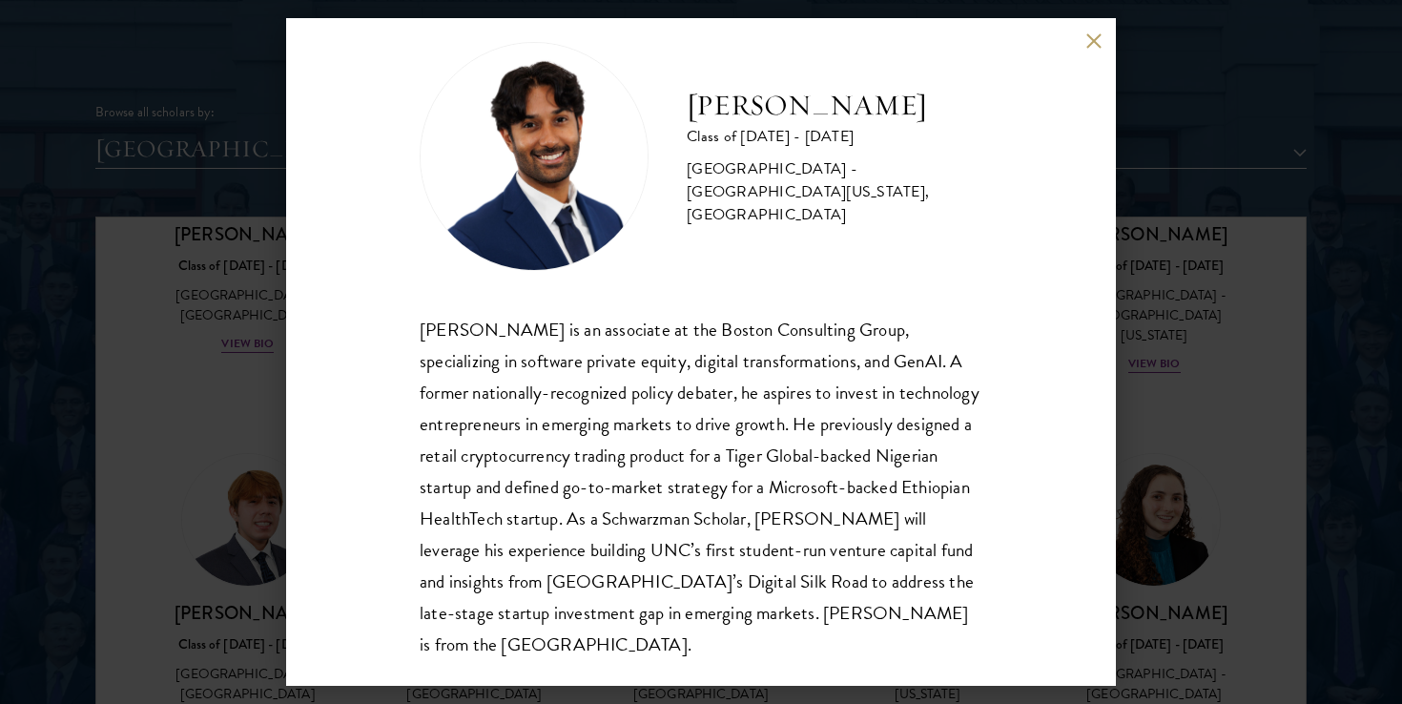
scroll to position [2317, 0]
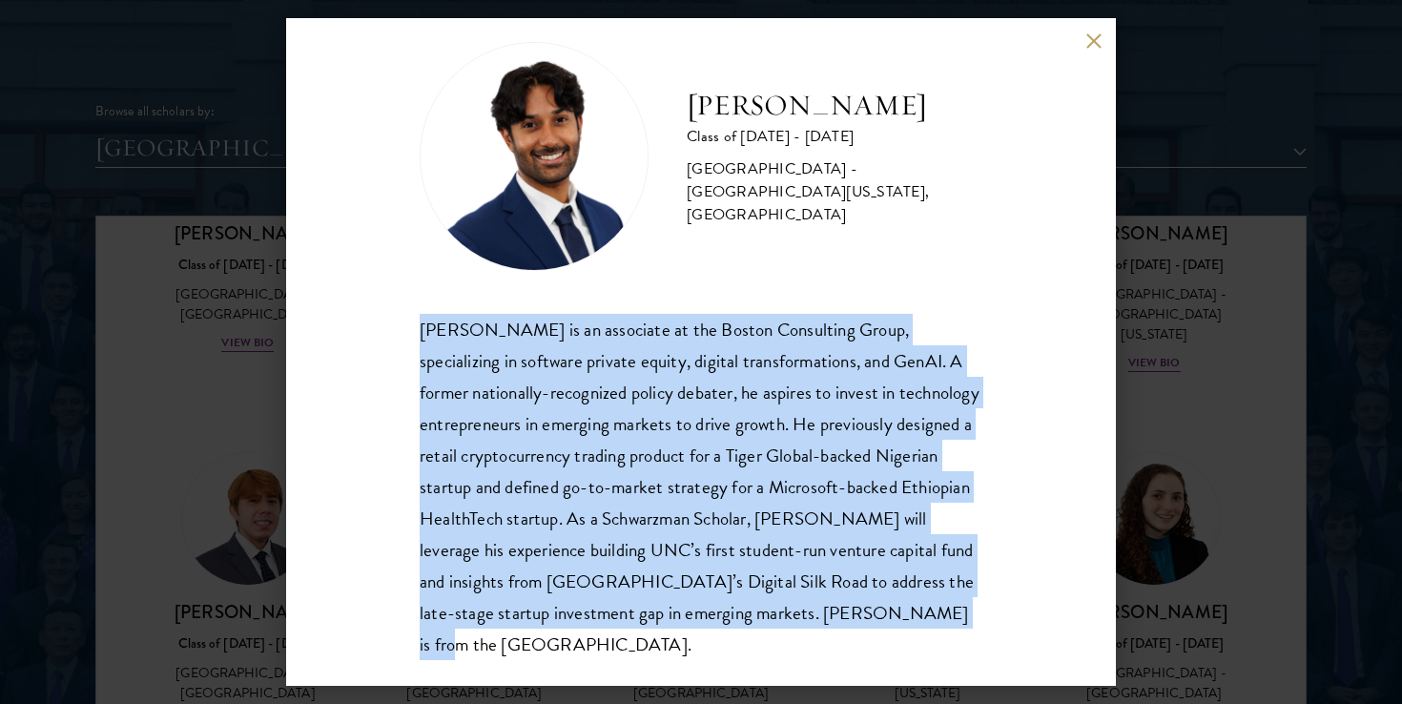
drag, startPoint x: 420, startPoint y: 323, endPoint x: 888, endPoint y: 622, distance: 555.5
click at [888, 622] on div "[PERSON_NAME] is an associate at the Boston Consulting Group, specializing in s…" at bounding box center [701, 487] width 563 height 347
copy div "[PERSON_NAME] is an associate at the Boston Consulting Group, specializing in s…"
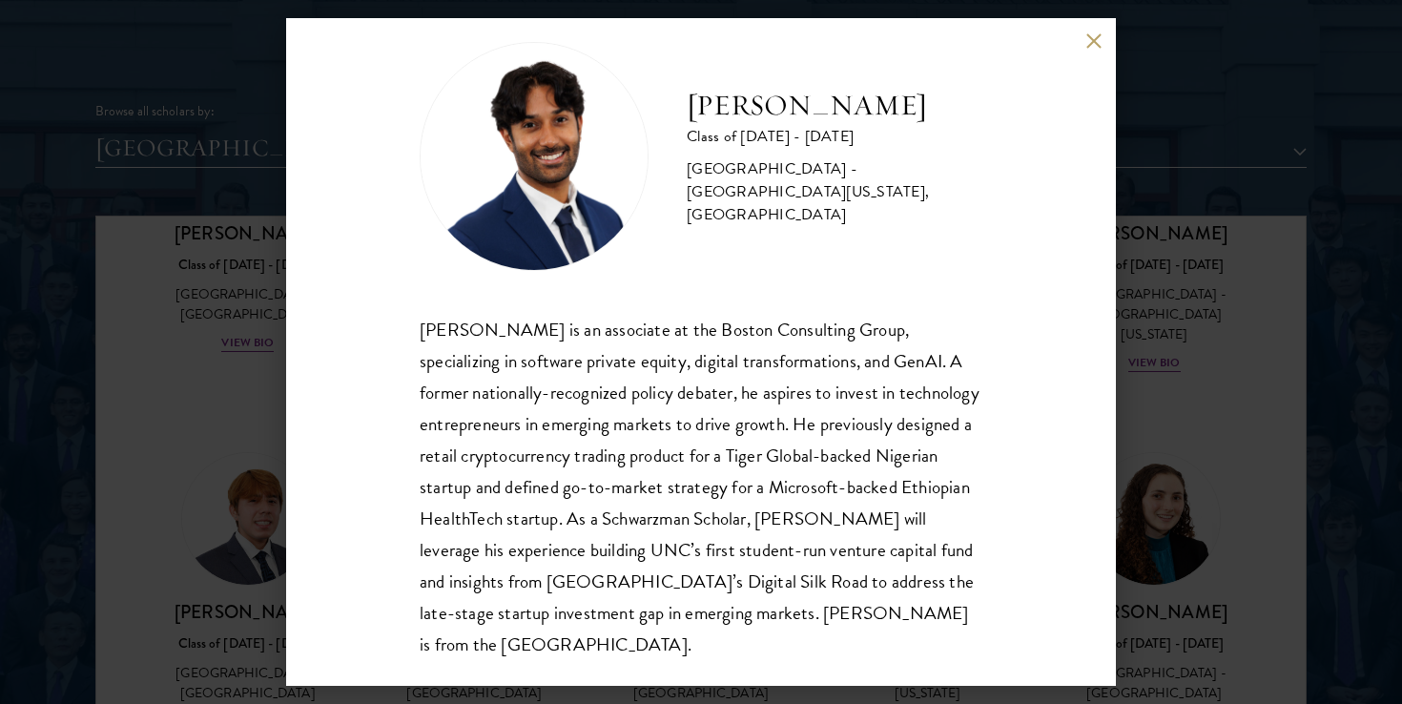
click at [645, 379] on div "[PERSON_NAME] is an associate at the Boston Consulting Group, specializing in s…" at bounding box center [701, 487] width 563 height 347
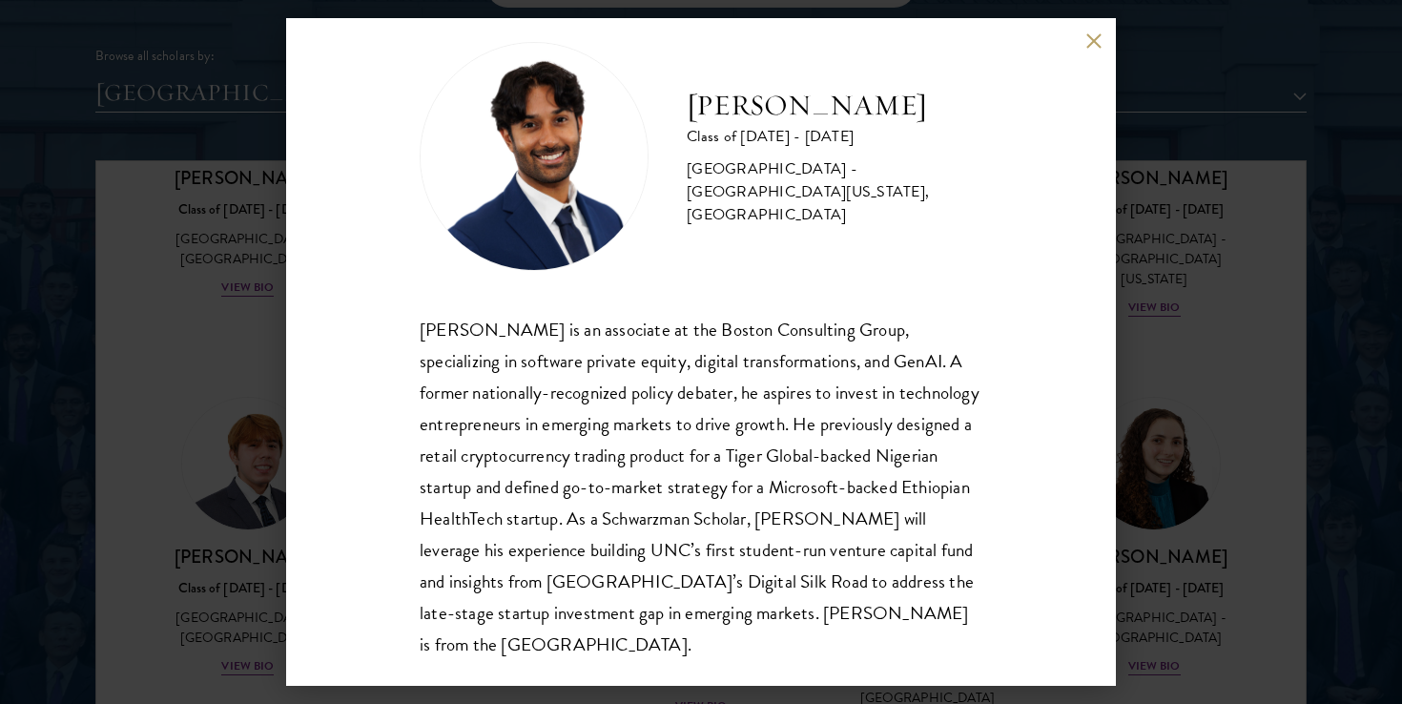
scroll to position [2374, 0]
click at [1092, 33] on button at bounding box center [1094, 40] width 16 height 16
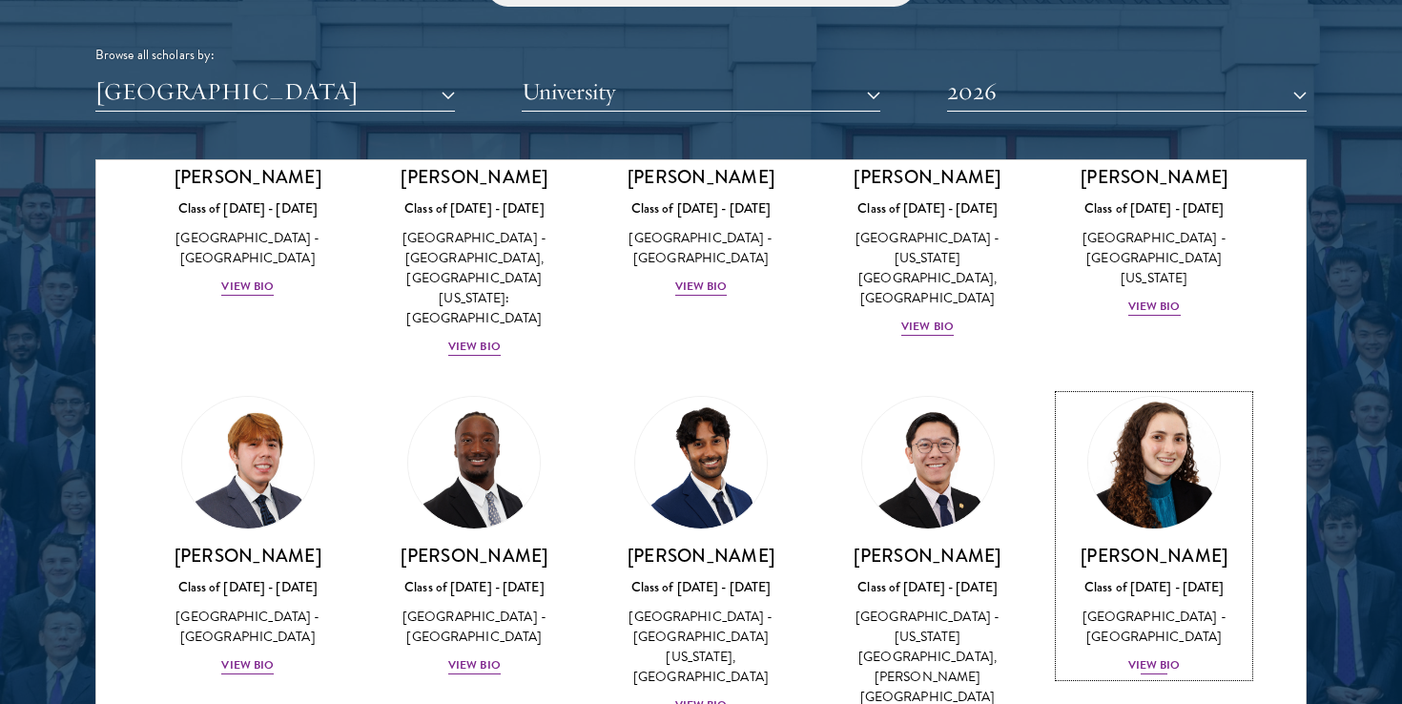
click at [1150, 656] on div "View Bio" at bounding box center [1155, 665] width 52 height 18
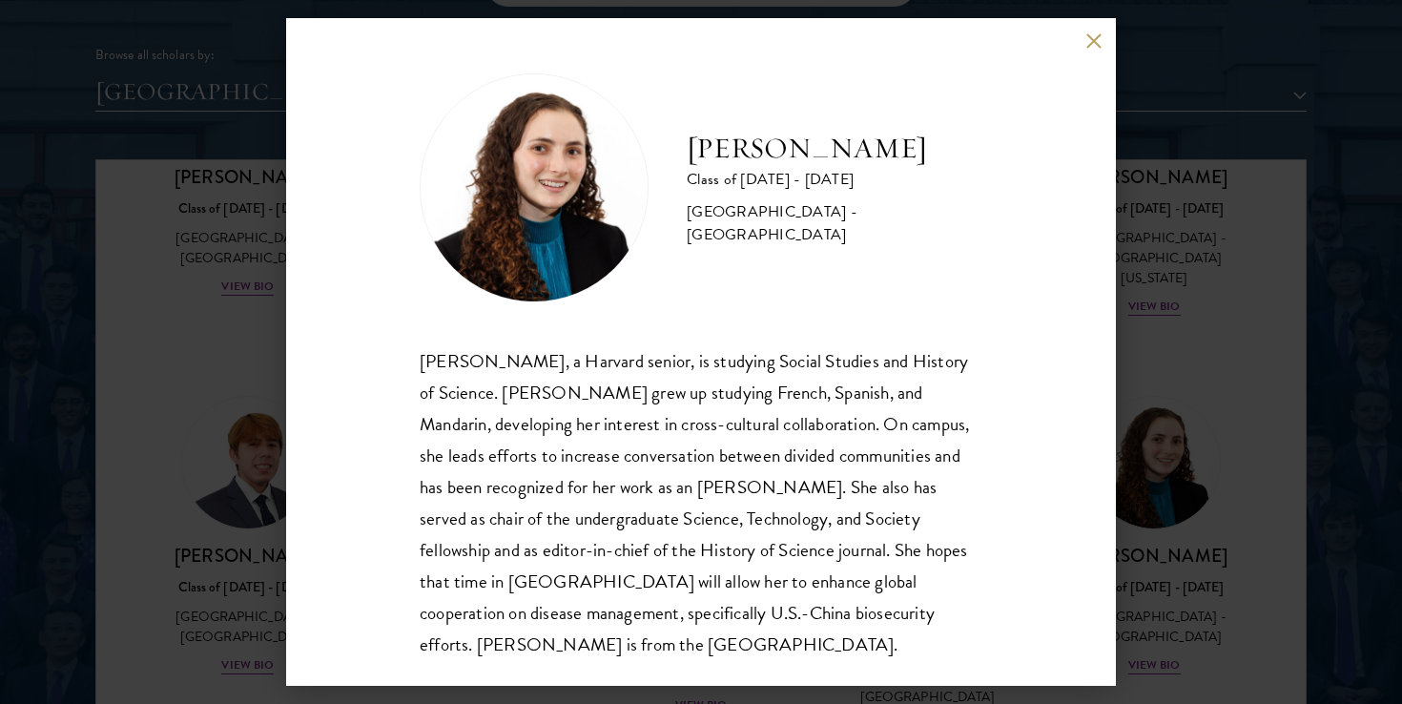
scroll to position [2417, 0]
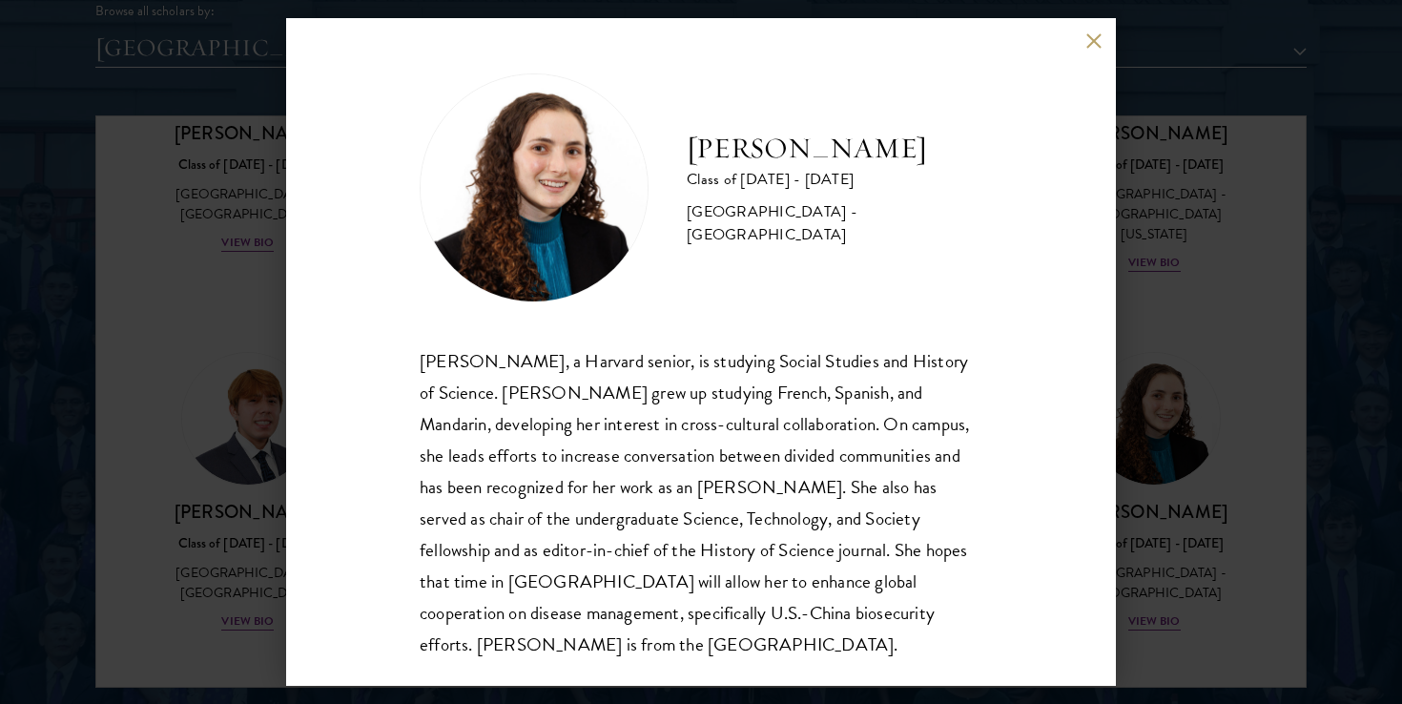
click at [1092, 41] on button at bounding box center [1094, 40] width 16 height 16
